Goal: Information Seeking & Learning: Find specific fact

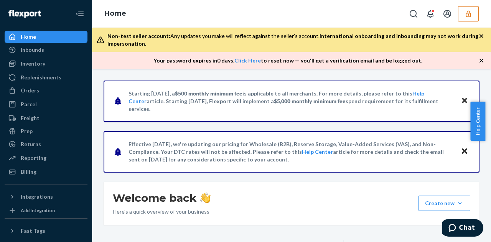
click at [467, 20] on button "button" at bounding box center [468, 13] width 21 height 15
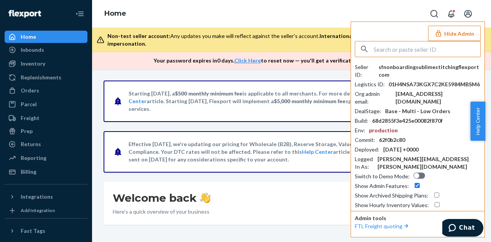
click at [425, 48] on input "text" at bounding box center [426, 48] width 107 height 15
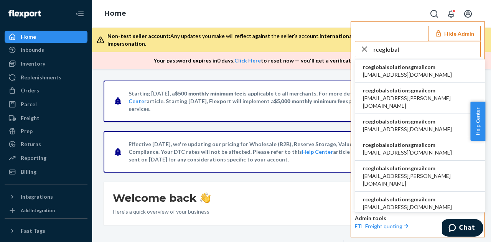
type input "rceglobal"
click at [412, 72] on span "beckystrueblue@aol.com" at bounding box center [407, 75] width 89 height 8
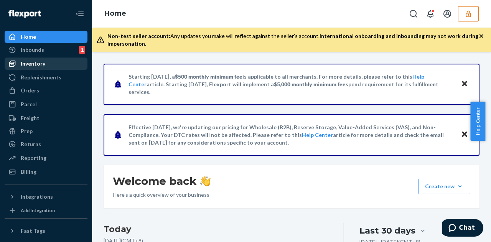
click at [56, 61] on div "Inventory" at bounding box center [45, 63] width 81 height 11
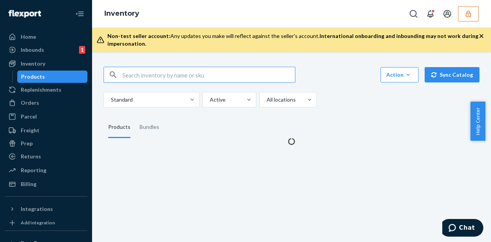
click at [138, 75] on input "text" at bounding box center [208, 74] width 172 height 15
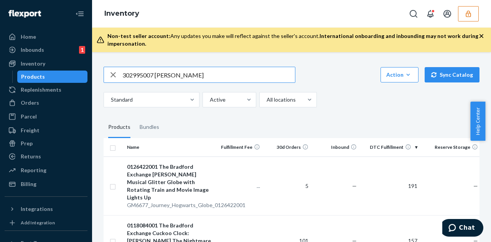
type input "302995007 [PERSON_NAME]"
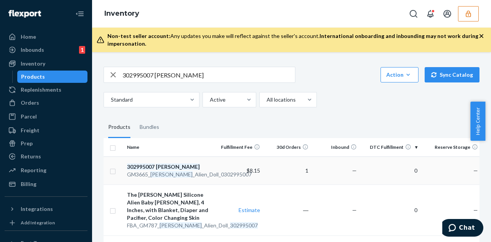
click at [155, 167] on div "302995007 [PERSON_NAME]" at bounding box center [169, 167] width 85 height 8
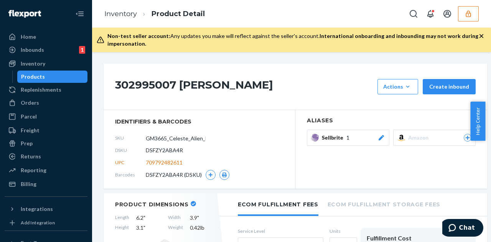
click at [151, 149] on span "DSFZY2ABA4R" at bounding box center [164, 150] width 37 height 8
copy span "DSFZY2ABA4R"
